Goal: Transaction & Acquisition: Purchase product/service

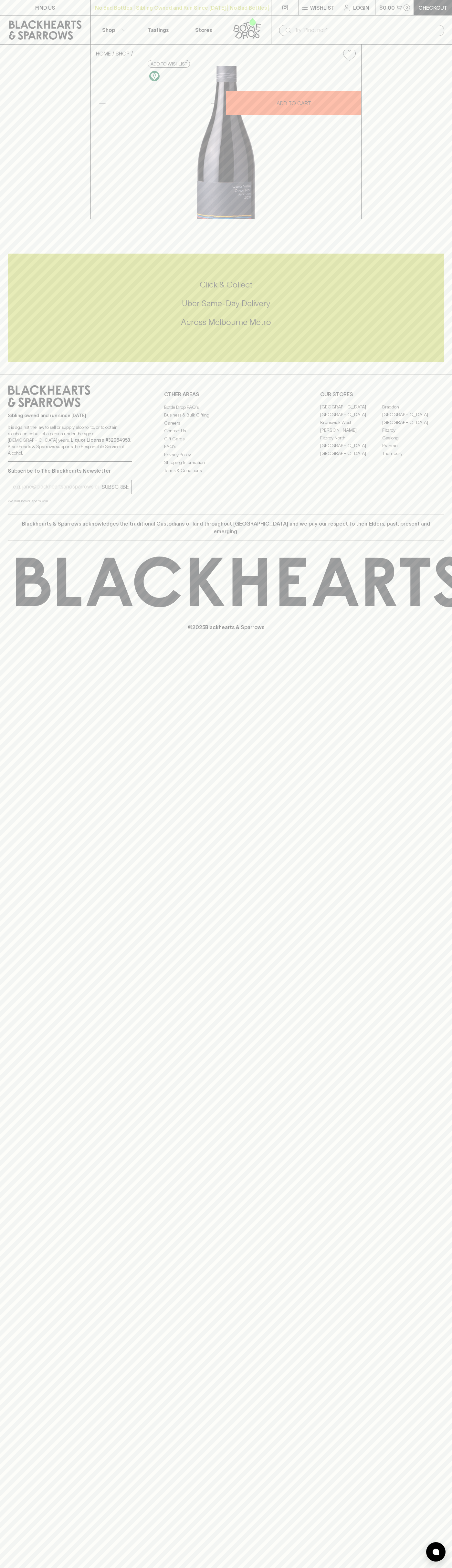
click at [445, 1542] on div "FIND US | No Bad Bottles | Sibling Owned and Run Since [DATE] | No Bad Bottles …" at bounding box center [226, 784] width 452 height 1568
click at [306, 1567] on html "FIND US | No Bad Bottles | Sibling Owned and Run Since [DATE] | No Bad Bottles …" at bounding box center [226, 784] width 452 height 1568
click at [19, 169] on div "HOME SHOP First Foot Forward Pinot Noir 2023 $40.00 Add to wishlist 10% discoun…" at bounding box center [226, 131] width 452 height 175
